Goal: Task Accomplishment & Management: Use online tool/utility

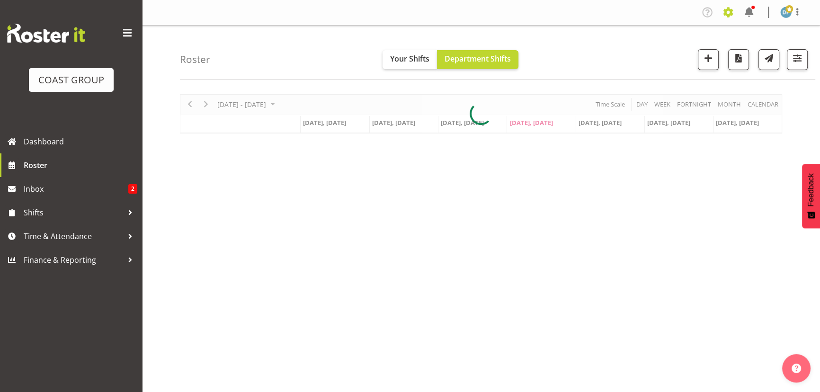
click at [724, 13] on span at bounding box center [728, 12] width 15 height 15
click at [679, 51] on link "Jobs" at bounding box center [690, 51] width 91 height 17
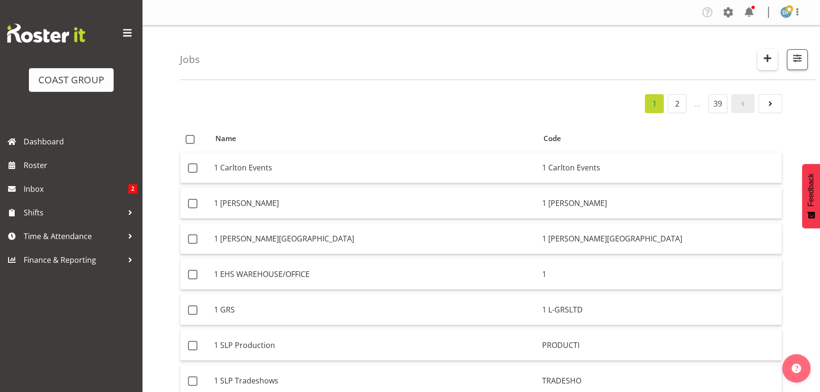
click at [766, 55] on span "button" at bounding box center [767, 58] width 12 height 12
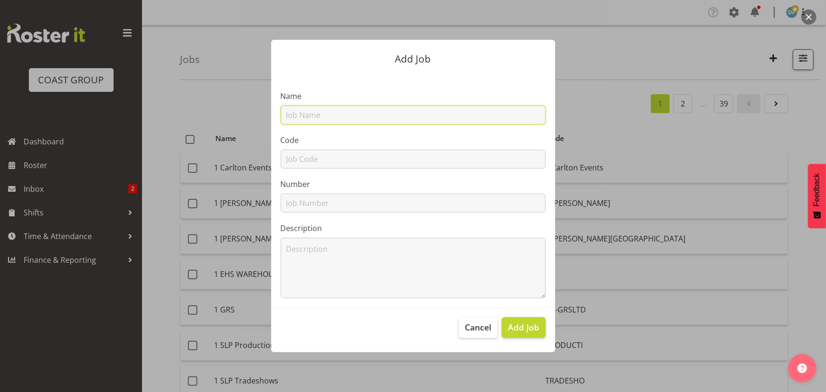
click at [444, 110] on input "text" at bounding box center [413, 115] width 265 height 19
type input "22510036 - Cottonsoft @ NZACA"
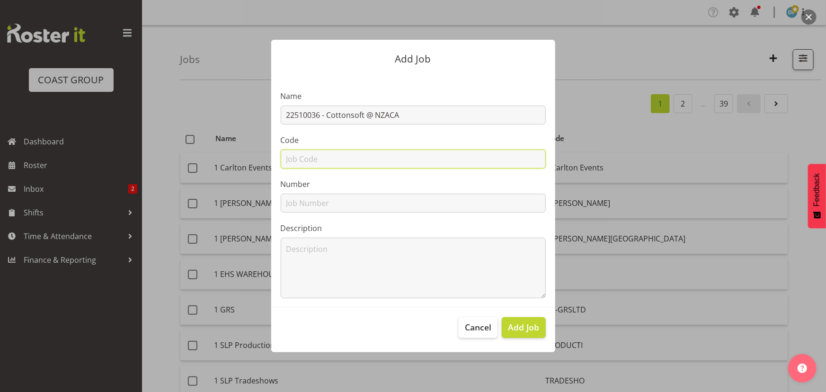
click at [436, 160] on input "text" at bounding box center [413, 159] width 265 height 19
type input "22510036"
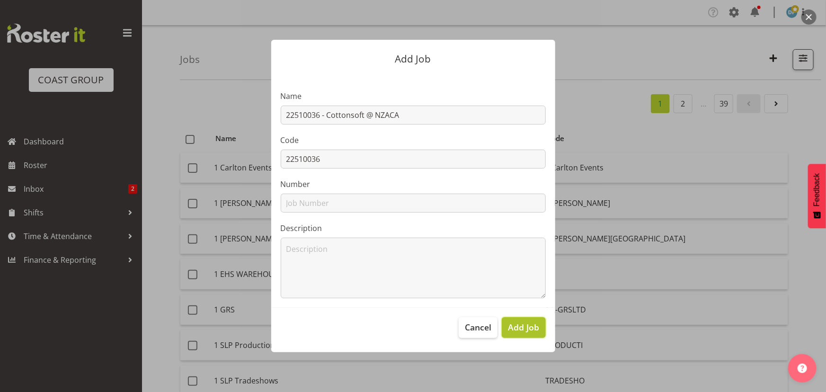
click at [534, 329] on span "Add Job" at bounding box center [523, 327] width 31 height 12
